Goal: Check status: Check status

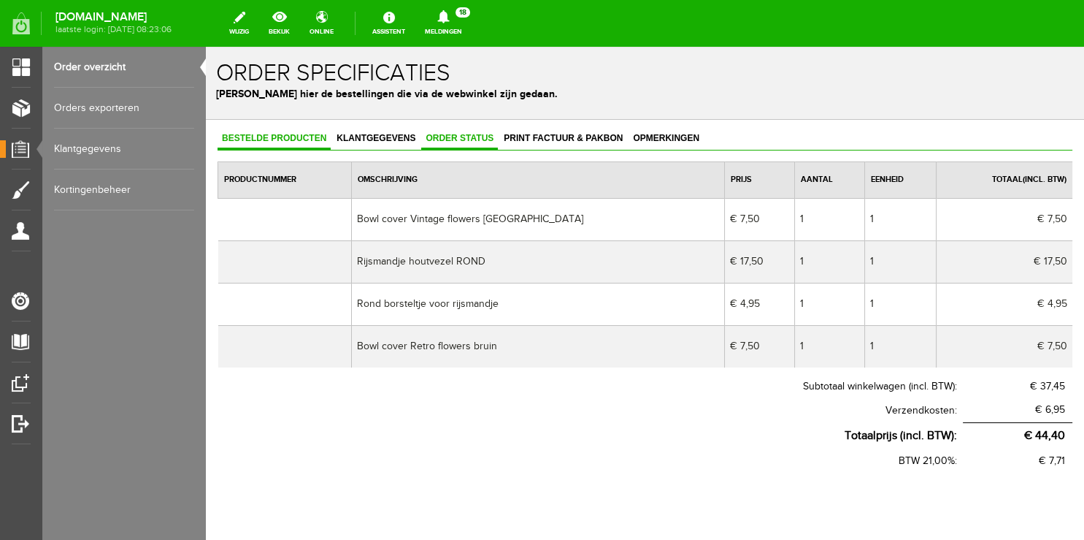
click at [448, 137] on span "Order status" at bounding box center [459, 138] width 77 height 10
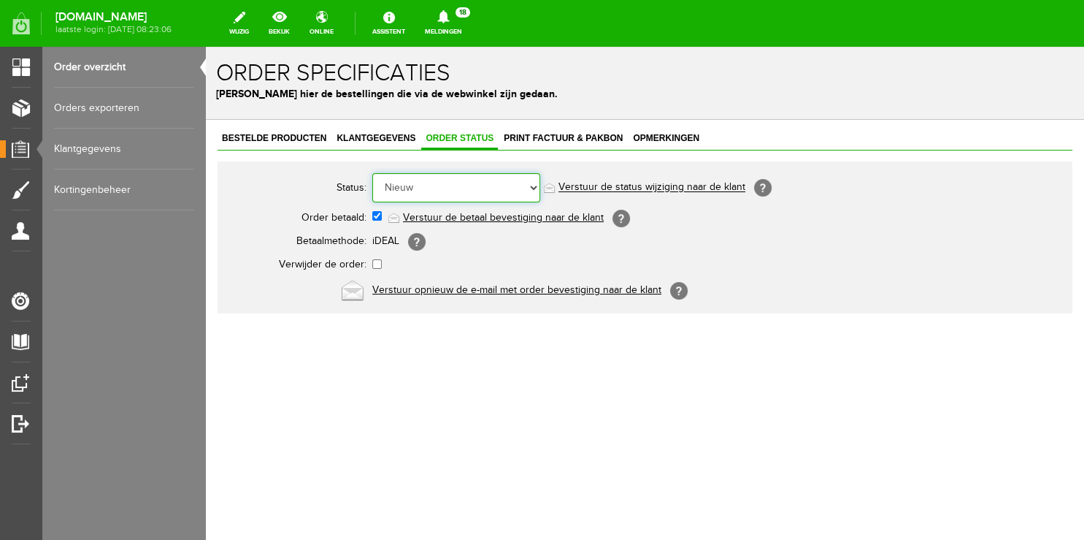
select select "5"
click option "Order is verstuurd" at bounding box center [206, 47] width 0 height 0
click at [462, 23] on icon at bounding box center [443, 16] width 37 height 13
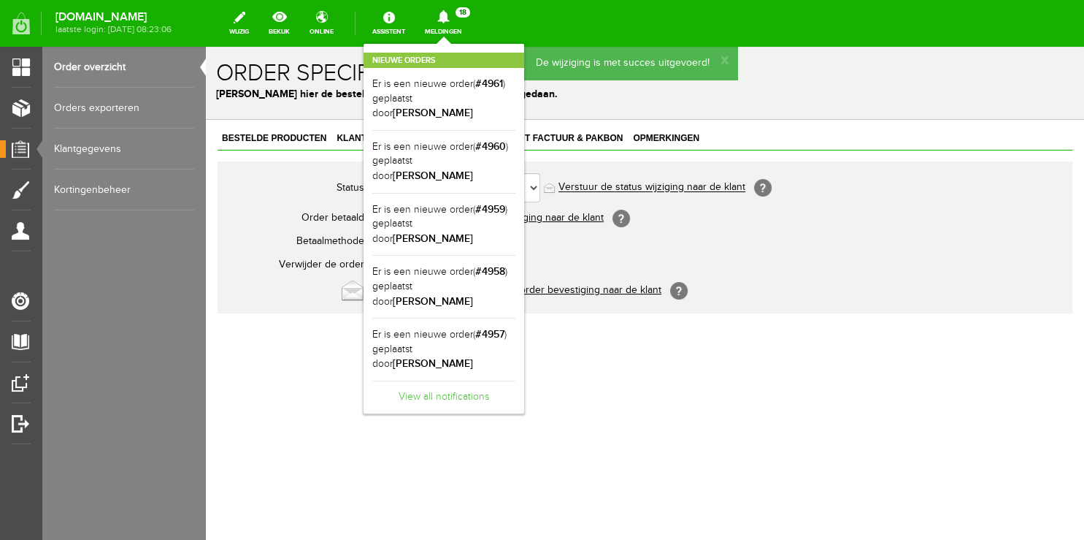
click at [460, 380] on link "View all notifications" at bounding box center [443, 392] width 143 height 24
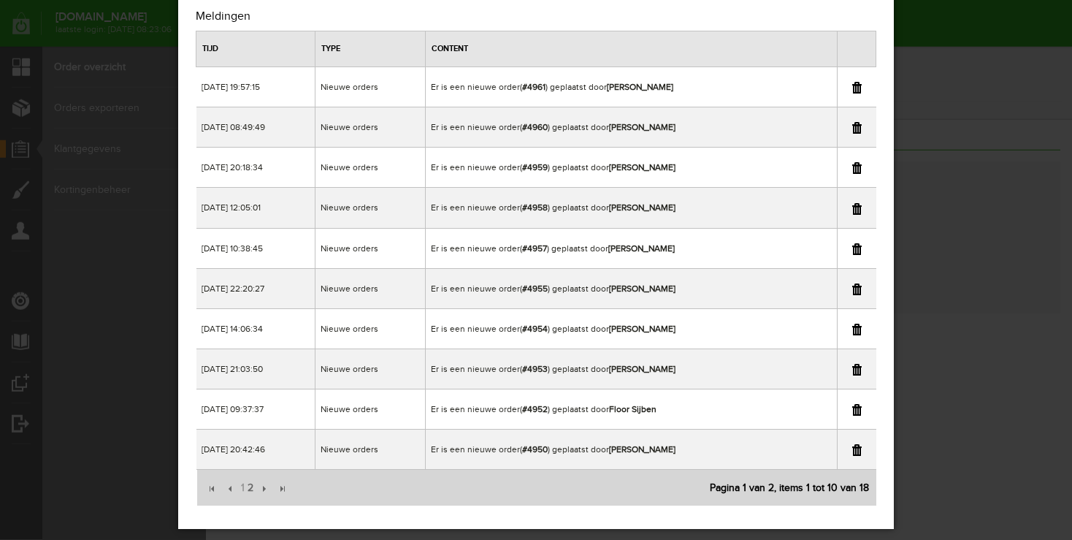
scroll to position [61, 0]
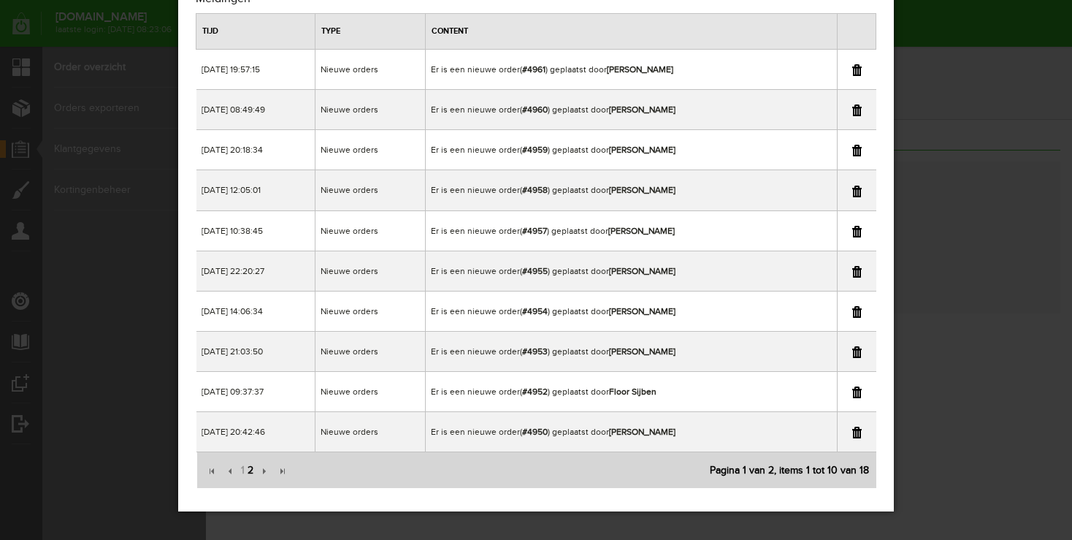
click at [248, 472] on span "2" at bounding box center [250, 470] width 9 height 29
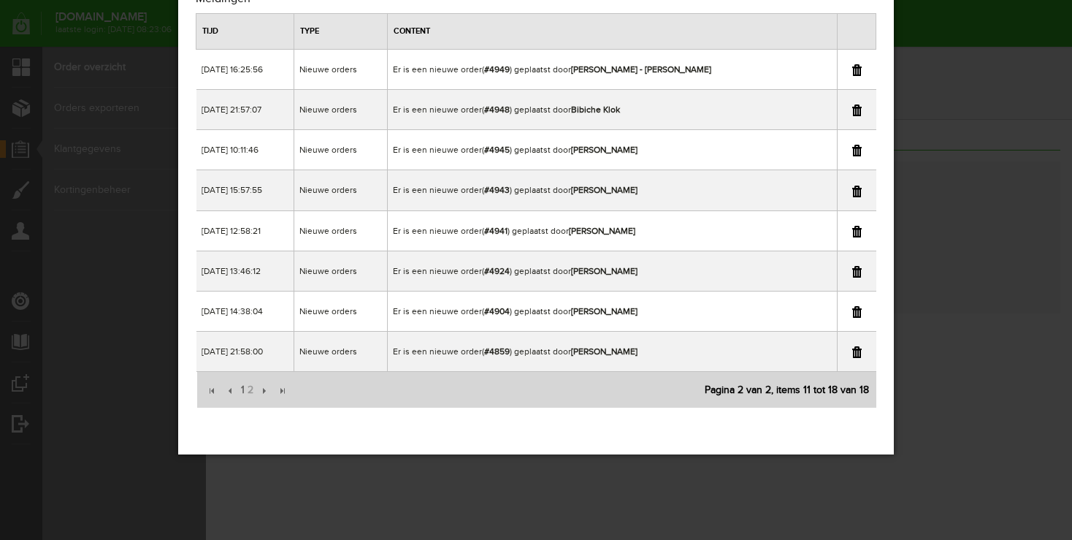
scroll to position [0, 0]
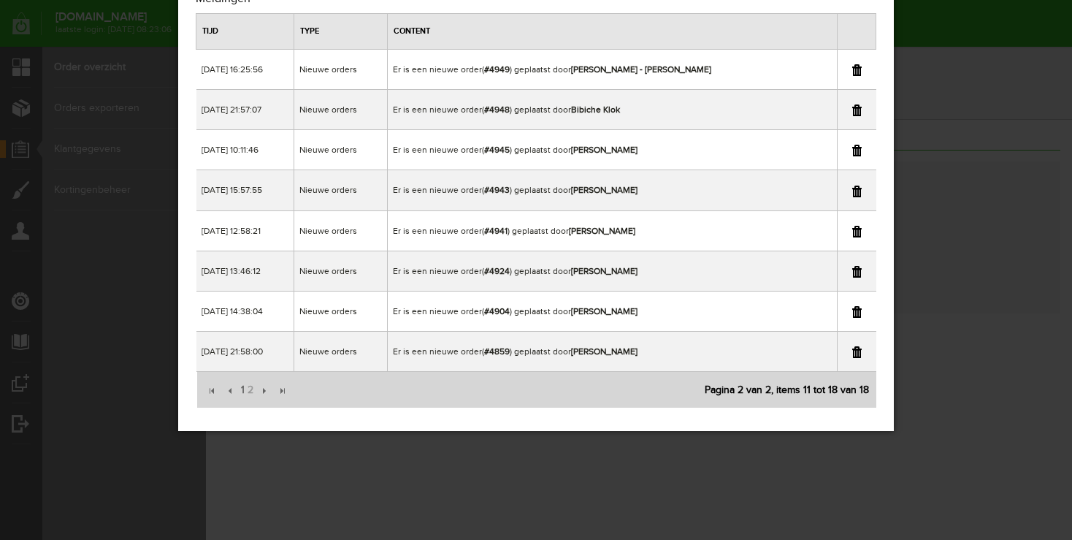
click at [962, 87] on div "×" at bounding box center [536, 209] width 1072 height 540
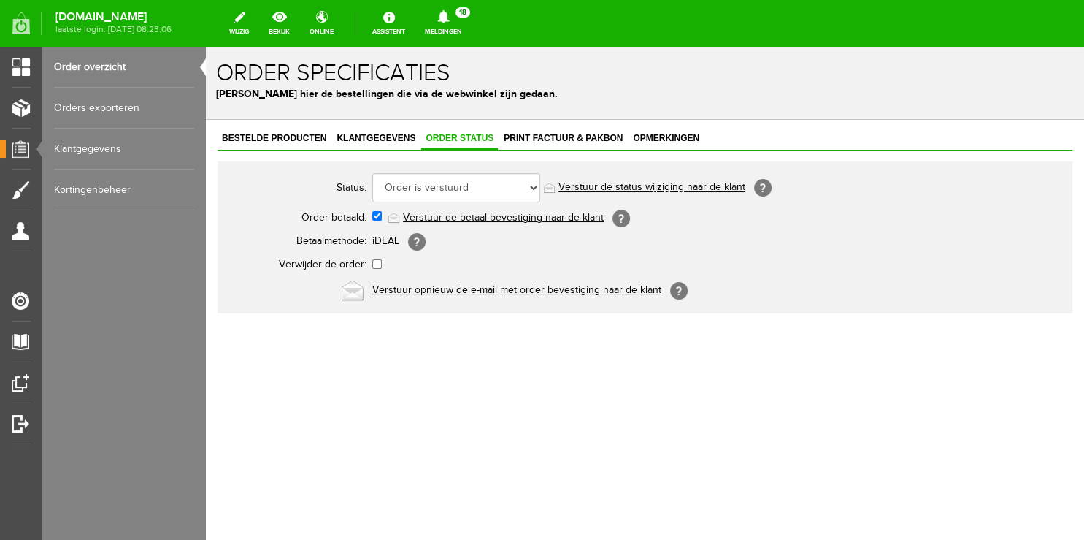
click at [127, 69] on link "Order overzicht" at bounding box center [124, 67] width 140 height 41
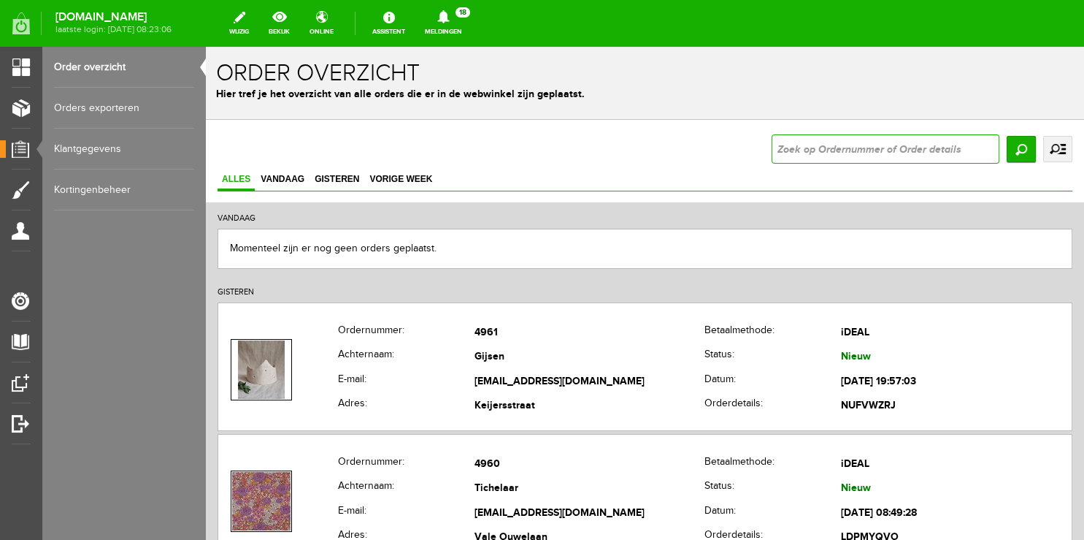
click at [867, 157] on input "text" at bounding box center [886, 148] width 228 height 29
type input "4904"
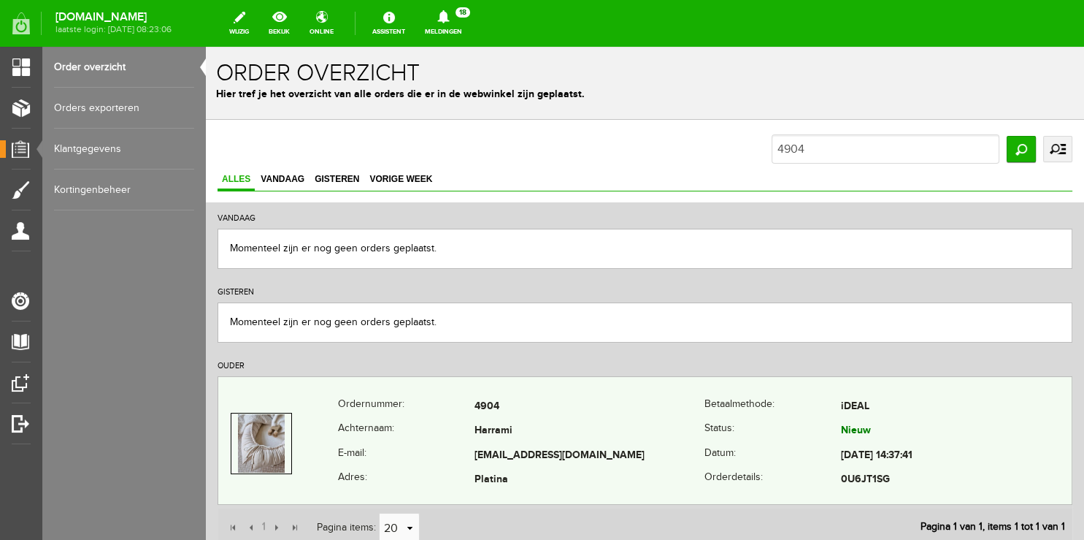
scroll to position [114, 0]
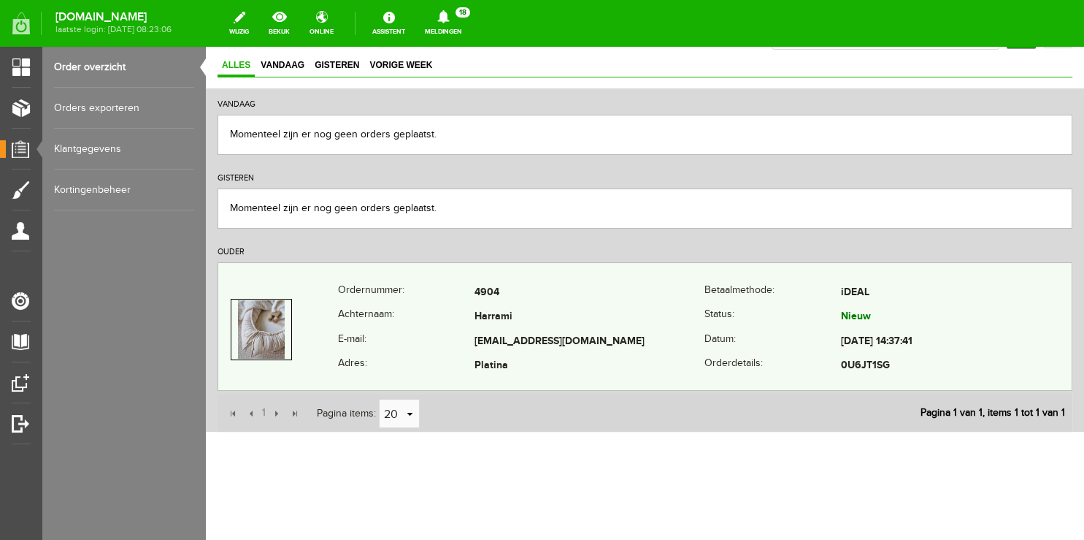
click at [428, 336] on th "E-mail:" at bounding box center [406, 341] width 137 height 25
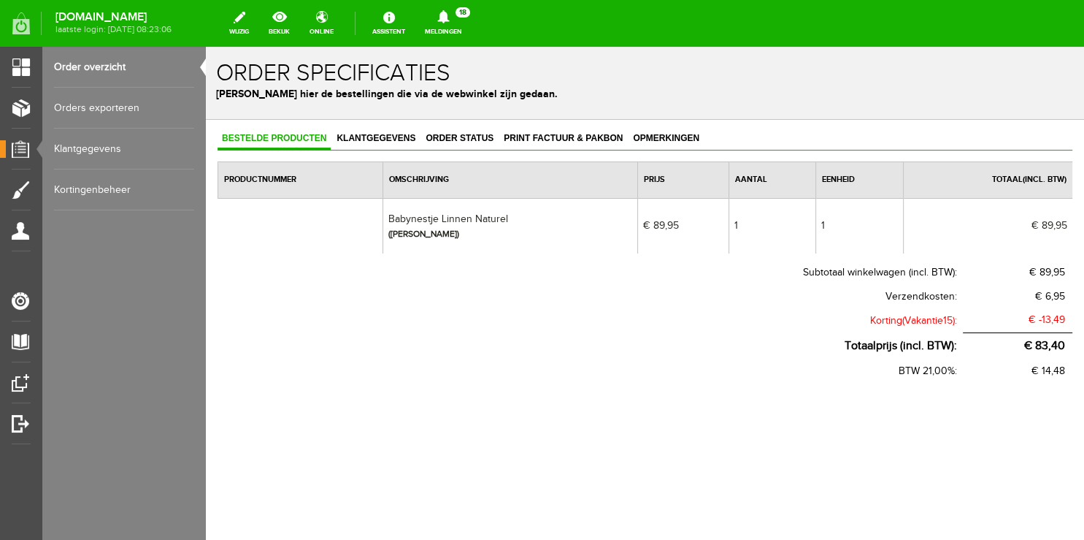
click at [385, 136] on span "Klantgegevens" at bounding box center [376, 138] width 88 height 10
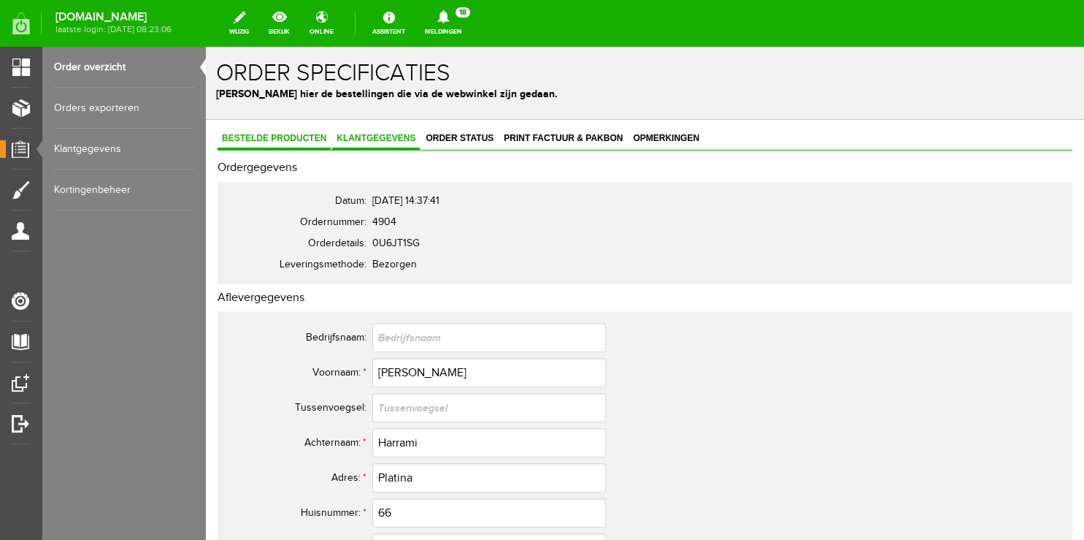
click at [311, 136] on span "Bestelde producten" at bounding box center [274, 138] width 113 height 10
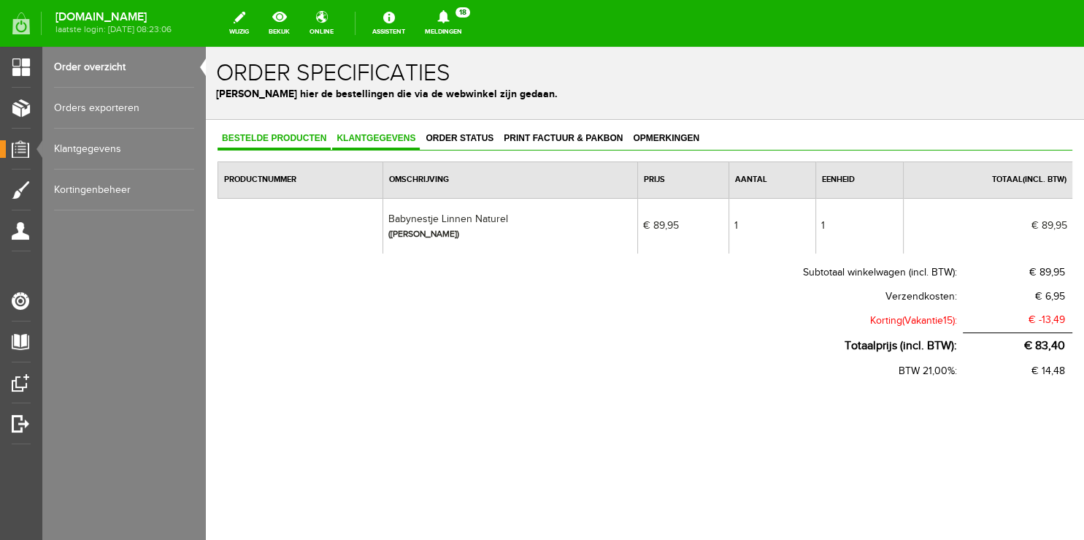
click at [366, 134] on span "Klantgegevens" at bounding box center [376, 138] width 88 height 10
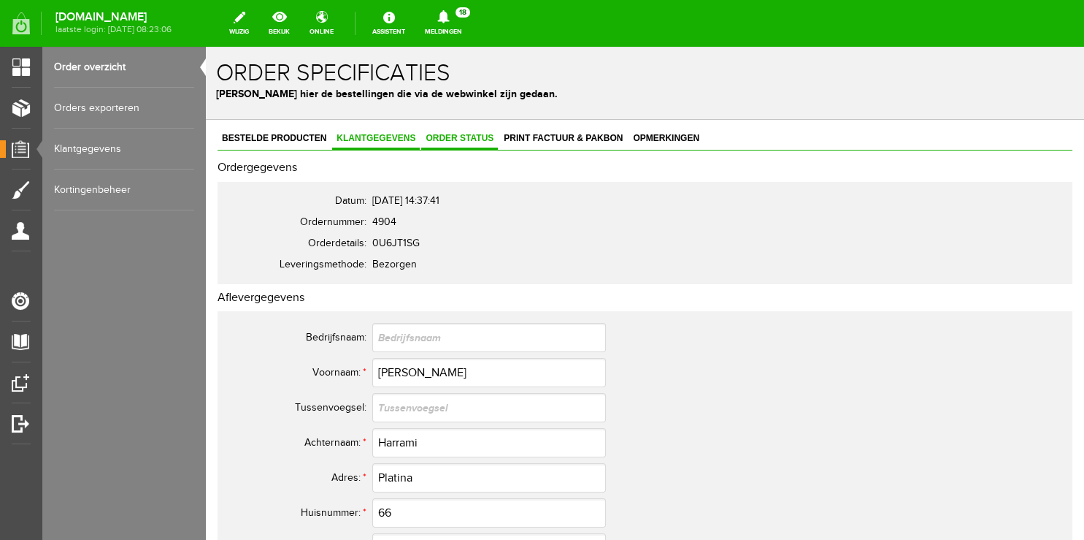
click at [438, 131] on link "Order status" at bounding box center [459, 139] width 77 height 21
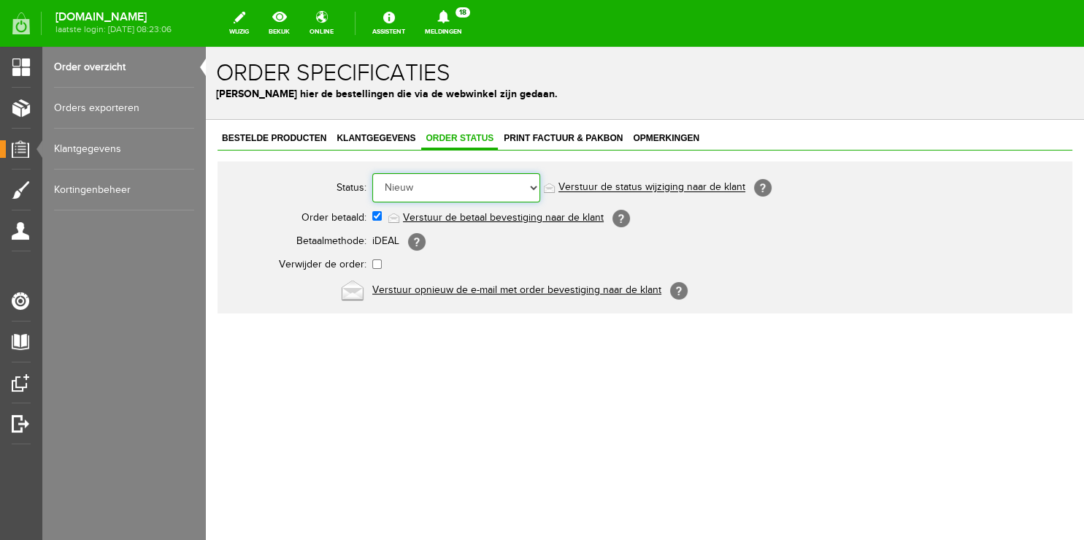
select select "2"
click option "Order in behandeling" at bounding box center [206, 47] width 0 height 0
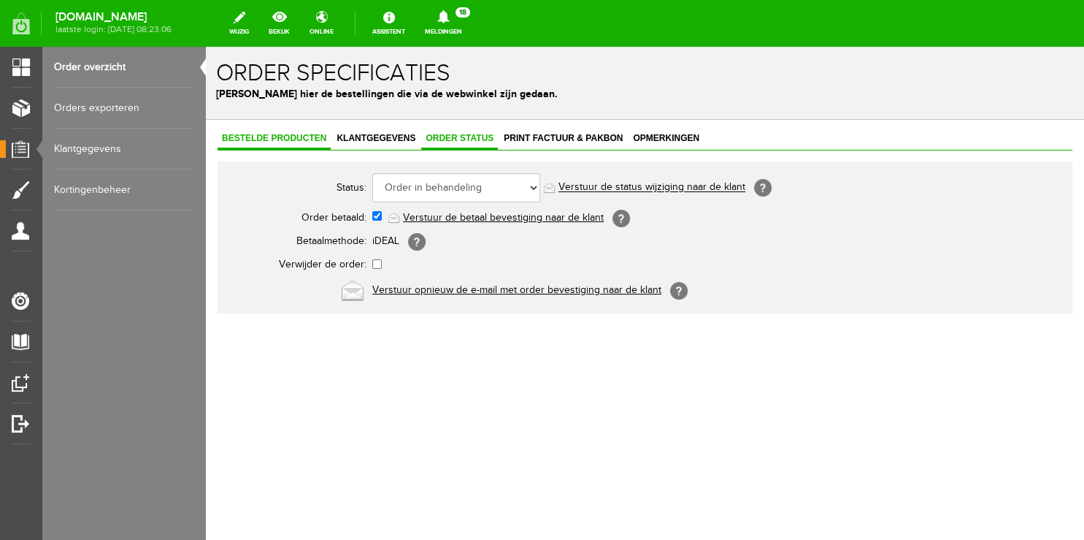
click at [291, 137] on span "Bestelde producten" at bounding box center [274, 138] width 113 height 10
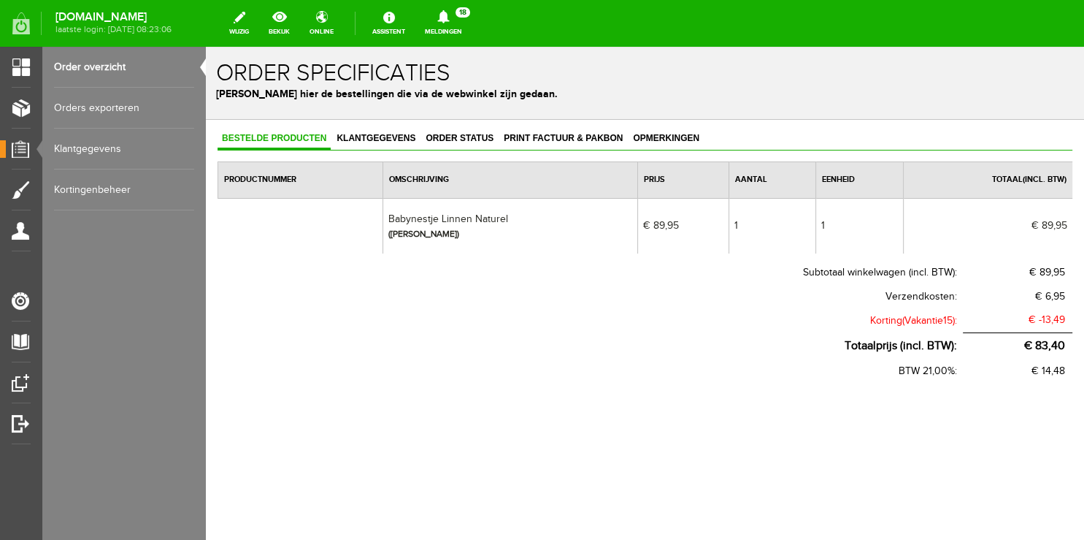
click at [88, 66] on link "Order overzicht" at bounding box center [124, 67] width 140 height 41
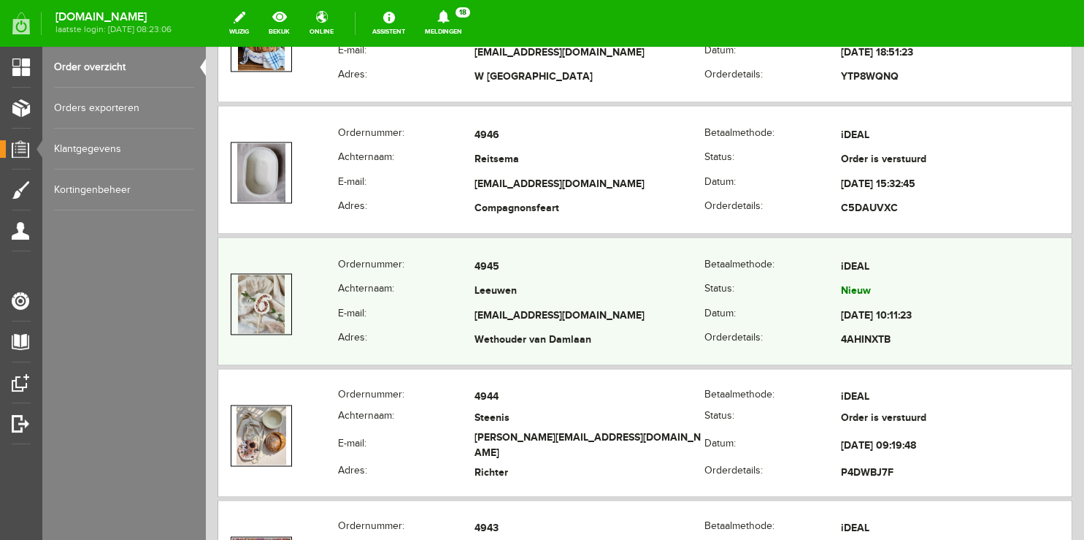
scroll to position [2236, 0]
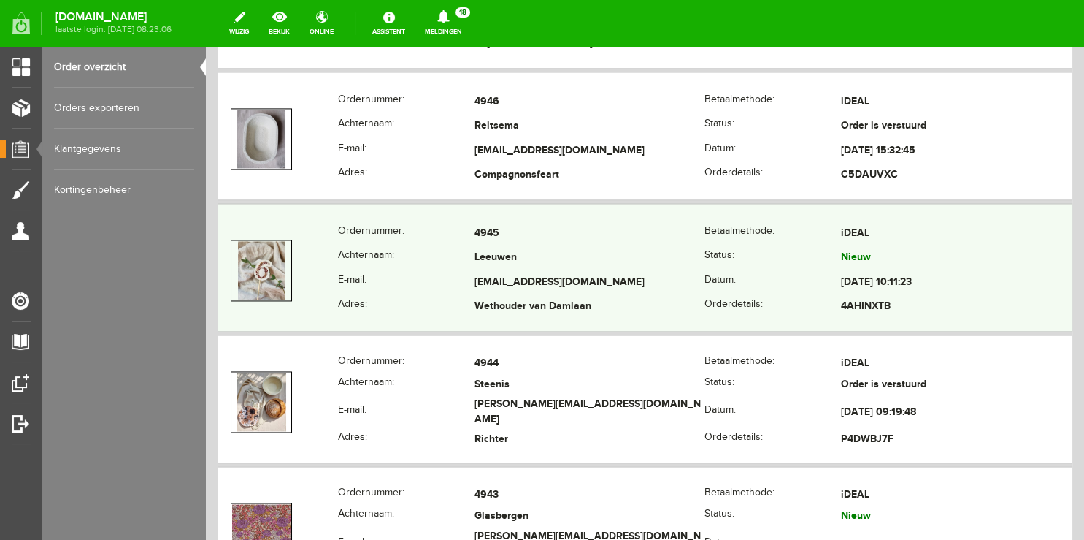
click at [351, 296] on th "Adres:" at bounding box center [406, 307] width 137 height 25
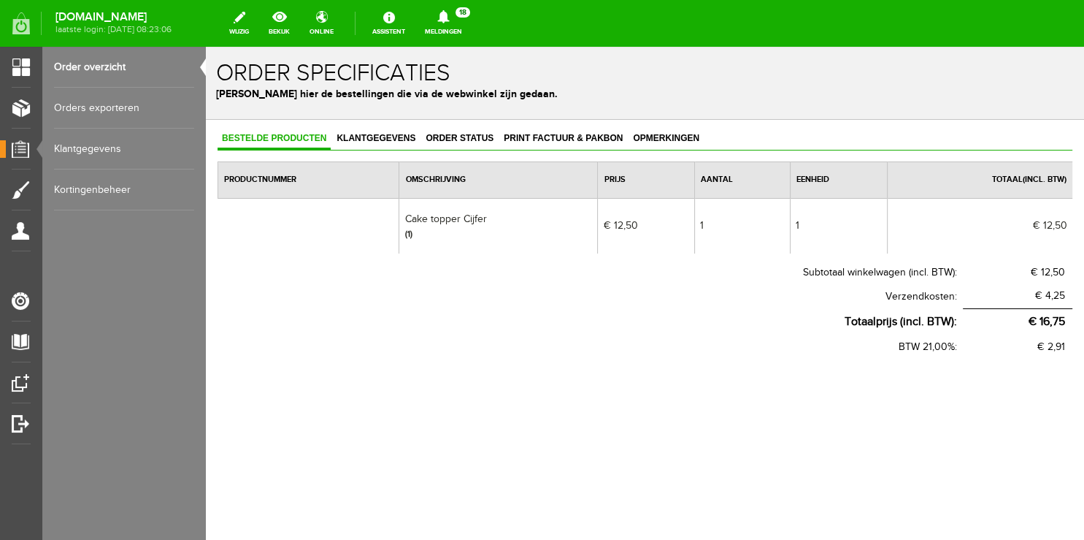
click at [907, 58] on div "Order specificaties Beheer hier de bestellingen die via de webwinkel zijn gedaa…" at bounding box center [645, 83] width 878 height 73
